Goal: Information Seeking & Learning: Learn about a topic

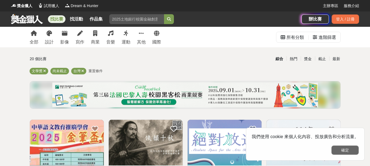
click at [344, 147] on button "確定" at bounding box center [345, 150] width 27 height 9
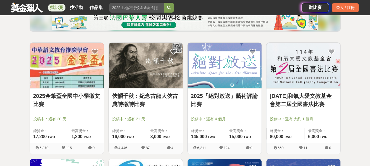
scroll to position [82, 0]
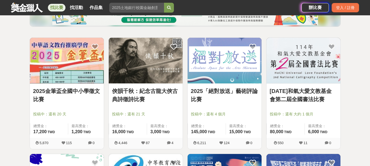
click at [156, 97] on link "俠韻千秋：紀念古龍大俠古典詩徵詩比賽" at bounding box center [145, 95] width 67 height 16
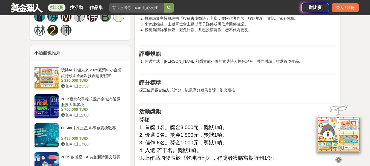
scroll to position [384, 0]
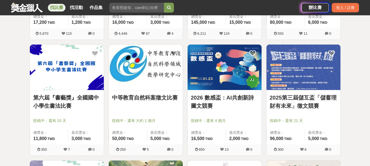
scroll to position [302, 0]
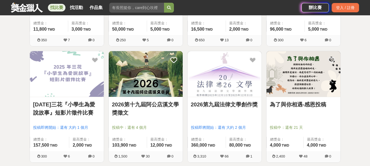
click at [293, 106] on link "為了與你相遇-感恩投稿" at bounding box center [303, 105] width 67 height 8
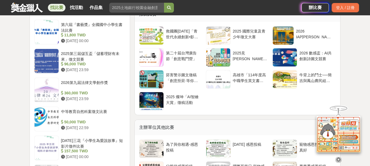
scroll to position [603, 0]
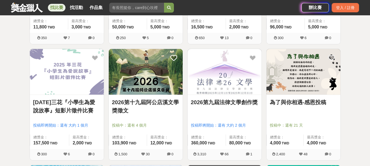
scroll to position [302, 0]
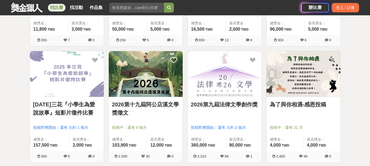
click at [157, 109] on link "2026第十九屆阿公店溪文學獎徵文" at bounding box center [145, 109] width 67 height 16
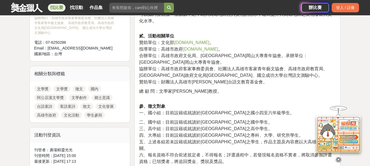
scroll to position [82, 0]
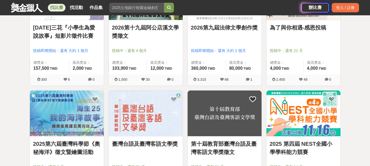
scroll to position [352, 0]
